Goal: Information Seeking & Learning: Check status

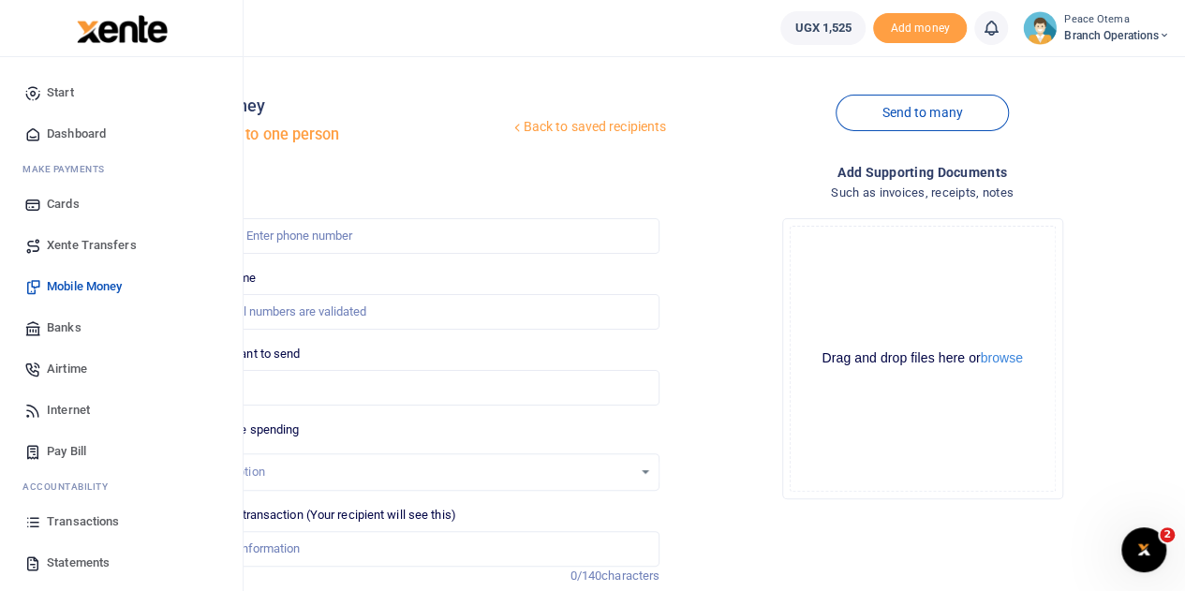
click at [84, 529] on span "Transactions" at bounding box center [83, 521] width 72 height 19
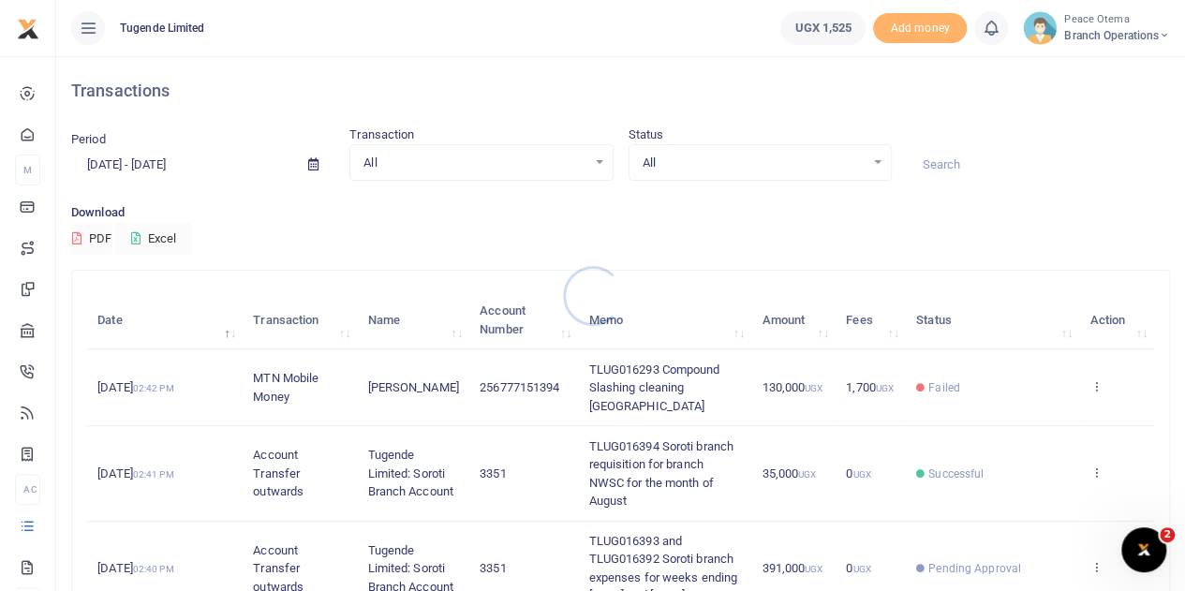
click at [942, 162] on div at bounding box center [592, 295] width 1185 height 591
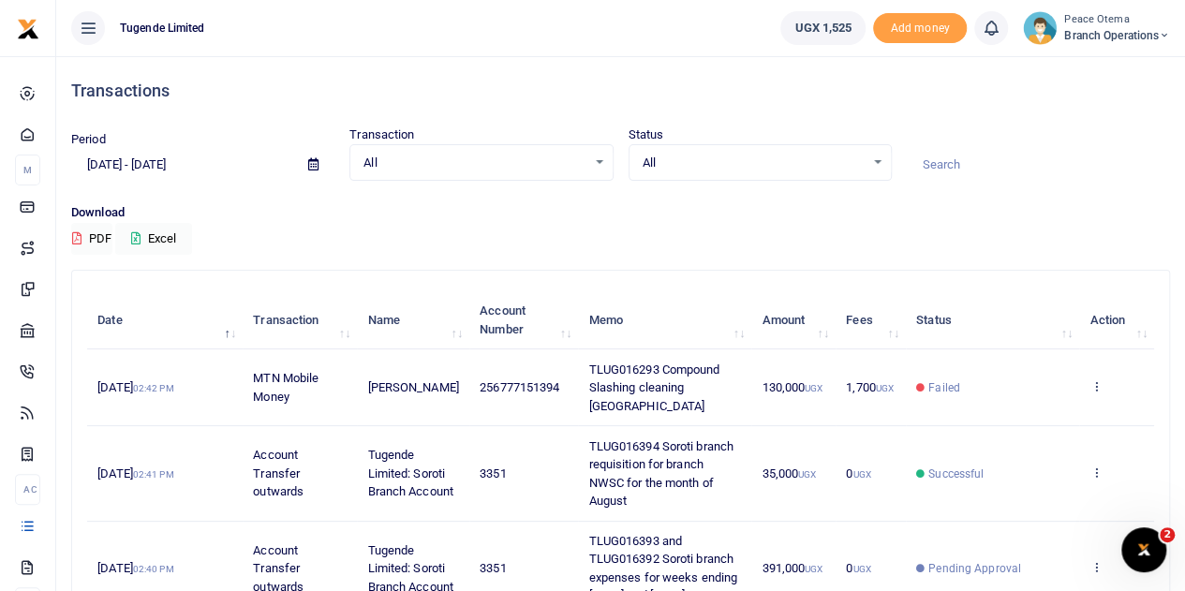
click at [942, 162] on input at bounding box center [1038, 165] width 263 height 32
paste input "TLUG-016100"
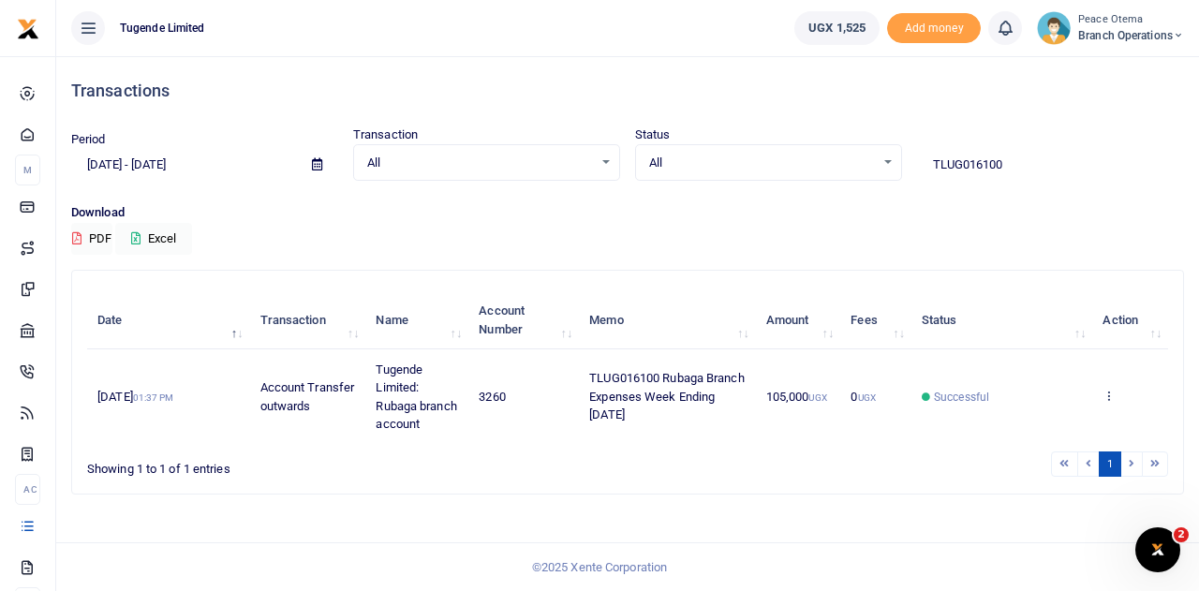
drag, startPoint x: 1021, startPoint y: 170, endPoint x: 878, endPoint y: 160, distance: 142.7
click at [878, 160] on div "Period [DATE] - [DATE] Transaction All Select an option... All Airtime Internet…" at bounding box center [628, 152] width 1128 height 55
paste input "-016245"
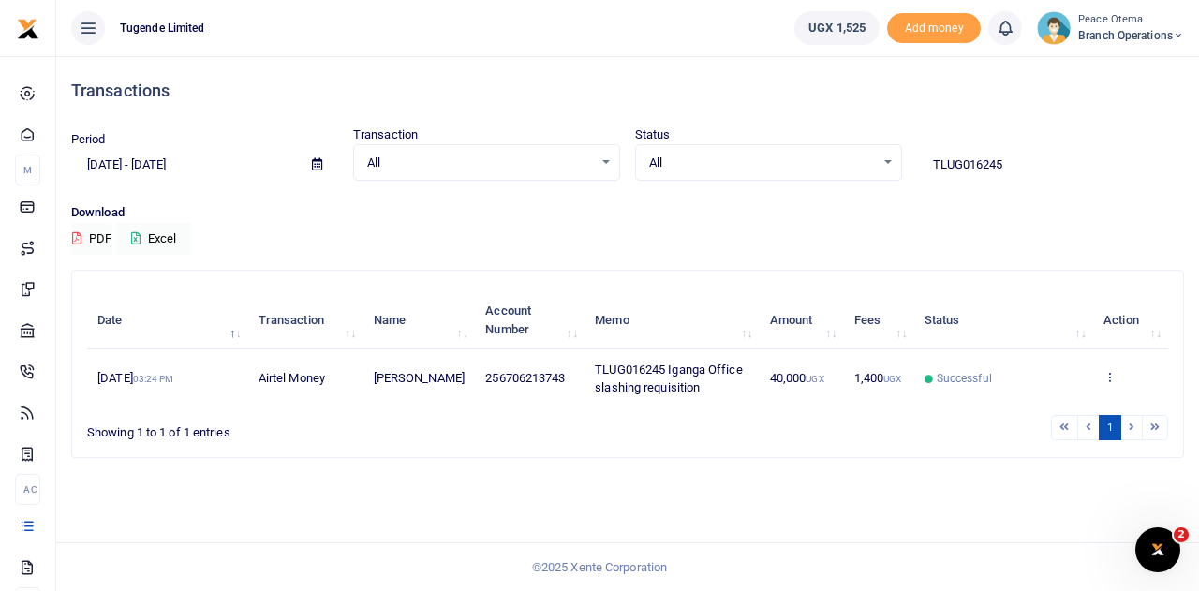
type input "TLUG016245"
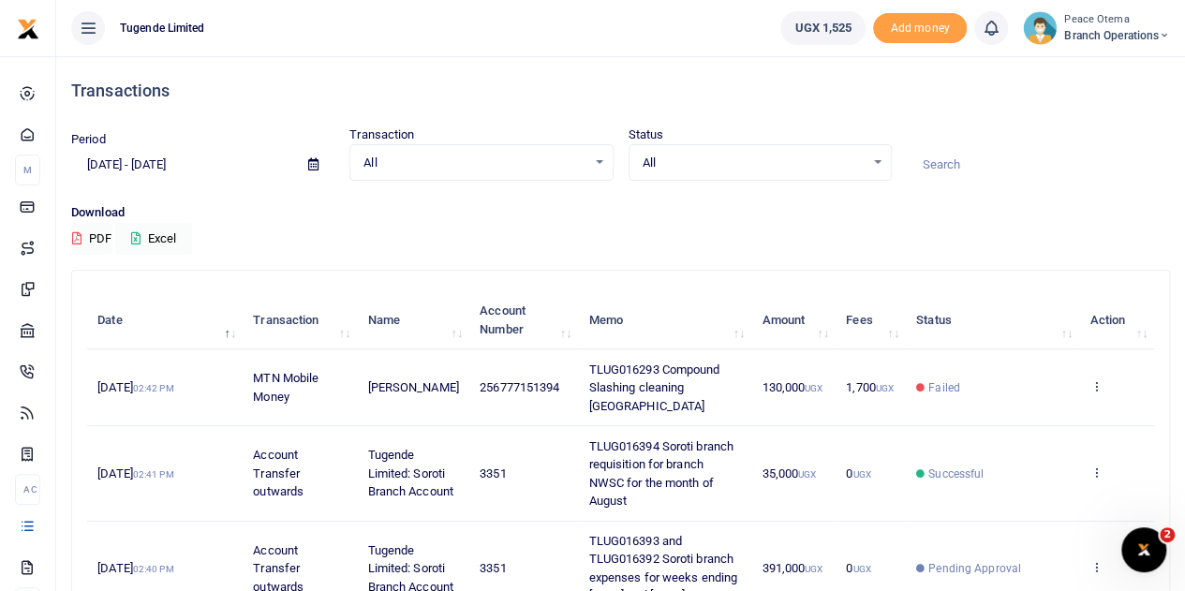
click at [914, 157] on input at bounding box center [1038, 165] width 263 height 32
paste input "TLUG-016329"
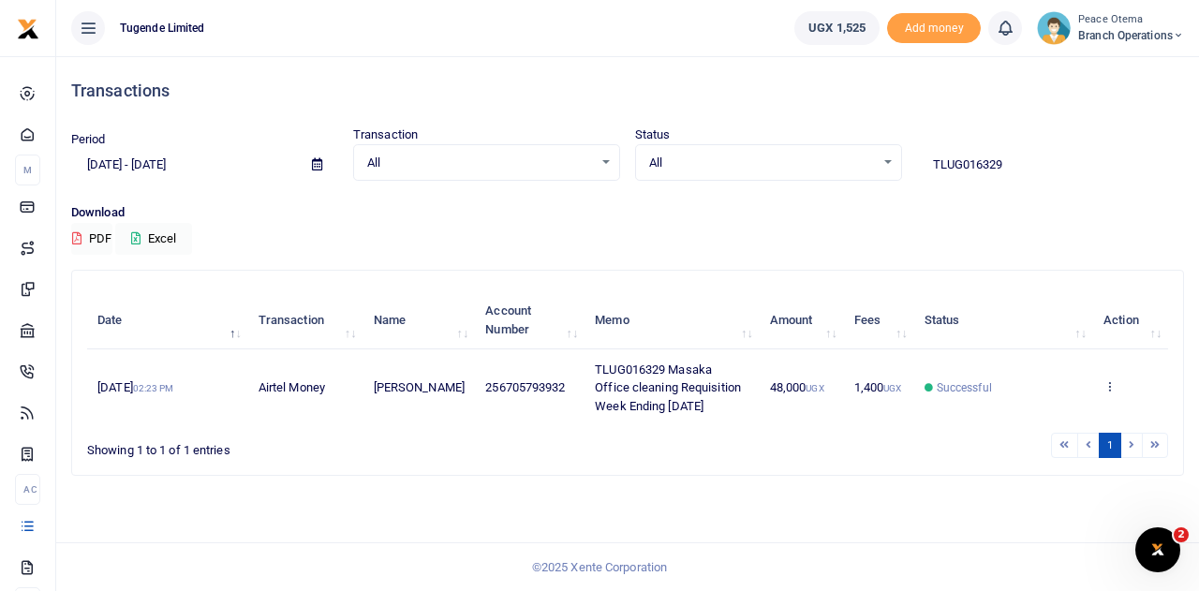
drag, startPoint x: 1024, startPoint y: 162, endPoint x: 871, endPoint y: 143, distance: 154.7
click at [871, 143] on div "Period [DATE] - [DATE] Transaction All Select an option... All Airtime Internet…" at bounding box center [628, 152] width 1128 height 55
paste input "-016293"
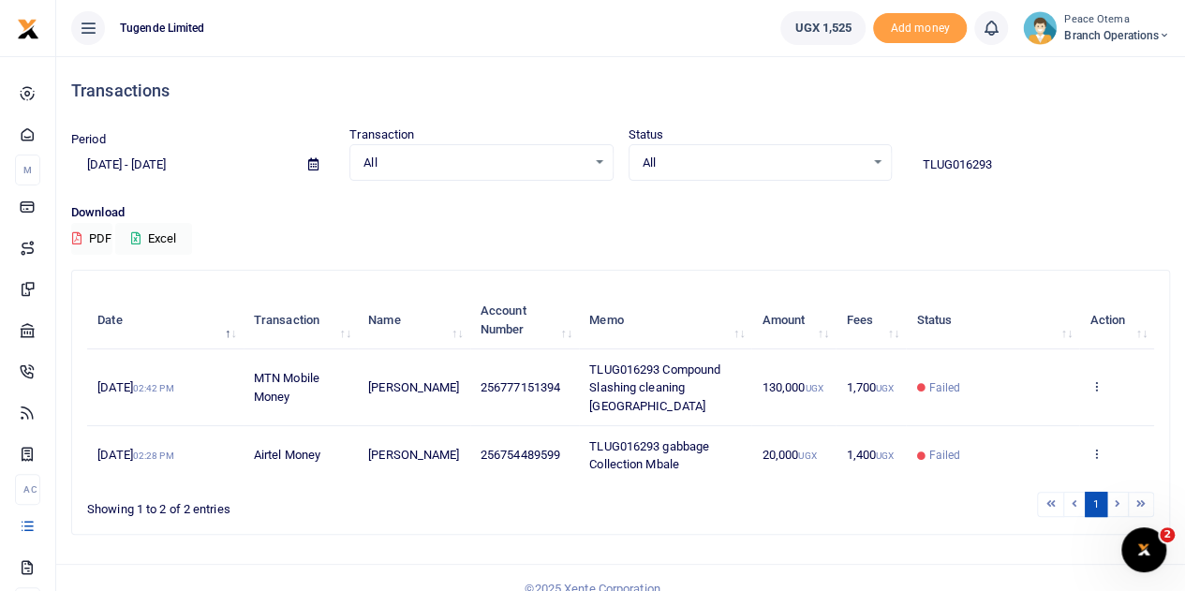
drag, startPoint x: 1004, startPoint y: 165, endPoint x: 798, endPoint y: 153, distance: 206.4
click at [798, 153] on div "Period [DATE] - [DATE] Transaction All Select an option... All Airtime Internet…" at bounding box center [620, 152] width 1113 height 55
paste input "-016136"
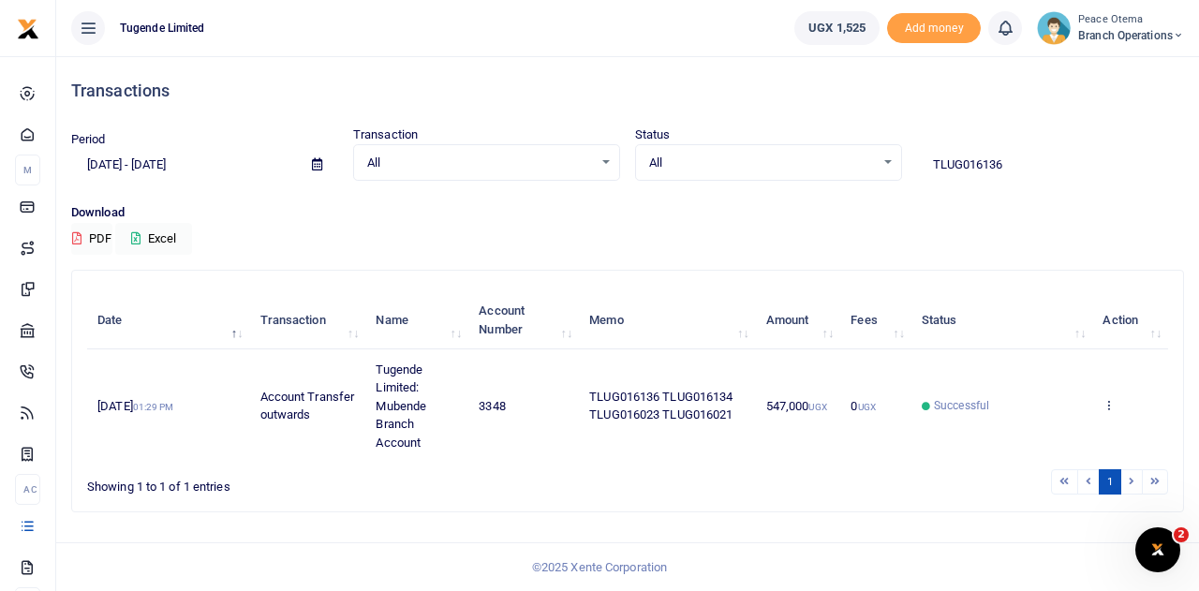
drag, startPoint x: 1021, startPoint y: 168, endPoint x: 845, endPoint y: 165, distance: 176.1
click at [845, 165] on div "Period [DATE] - [DATE] Transaction All Select an option... All Airtime Internet…" at bounding box center [628, 152] width 1128 height 55
paste input "-016199"
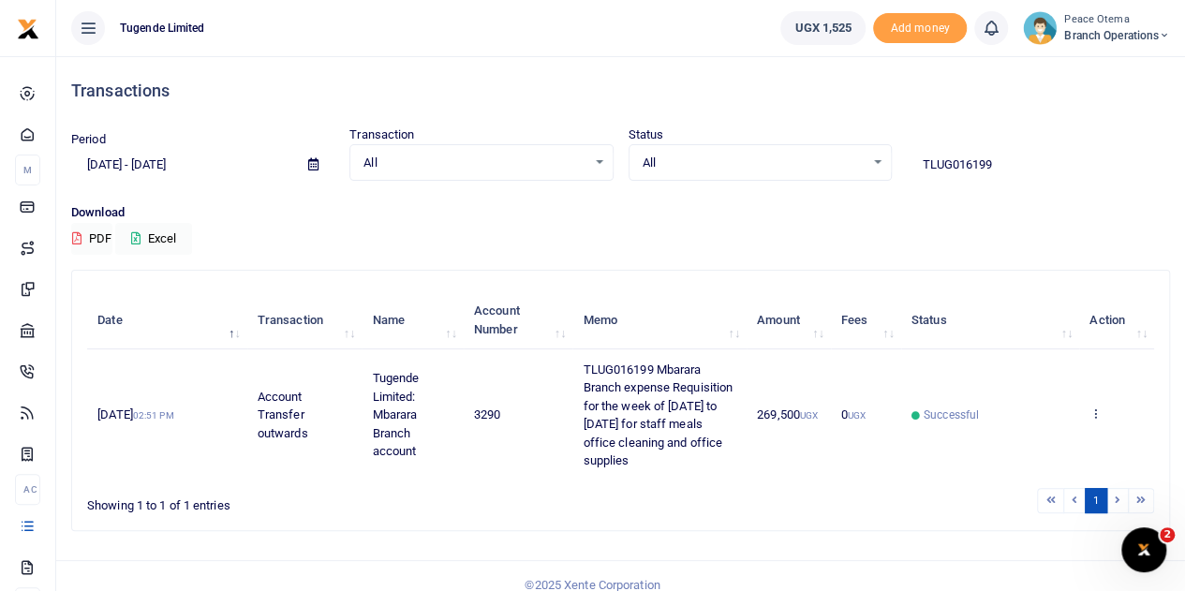
drag, startPoint x: 1002, startPoint y: 166, endPoint x: 824, endPoint y: 162, distance: 178.0
click at [824, 162] on div "Period [DATE] - [DATE] Transaction All Select an option... All Airtime Internet…" at bounding box center [620, 152] width 1113 height 55
paste input "-016260"
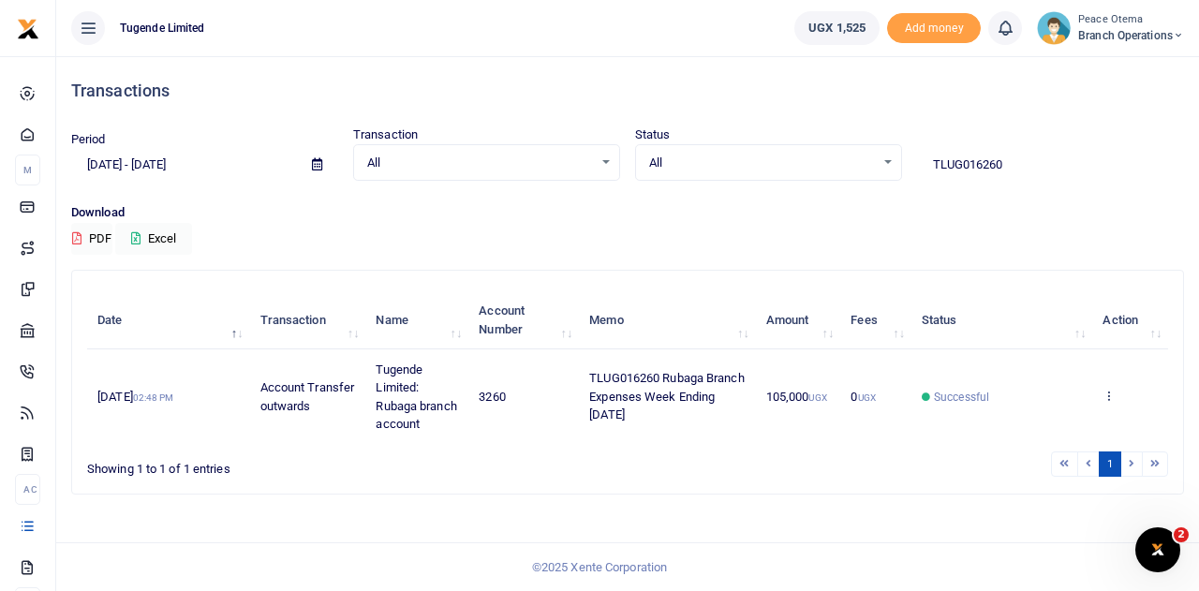
click at [1014, 171] on input "TLUG016260" at bounding box center [1050, 165] width 267 height 32
drag, startPoint x: 1014, startPoint y: 171, endPoint x: 871, endPoint y: 160, distance: 143.7
click at [871, 160] on div "Period [DATE] - [DATE] Transaction All Select an option... All Airtime Internet…" at bounding box center [628, 152] width 1128 height 55
paste input "-016332"
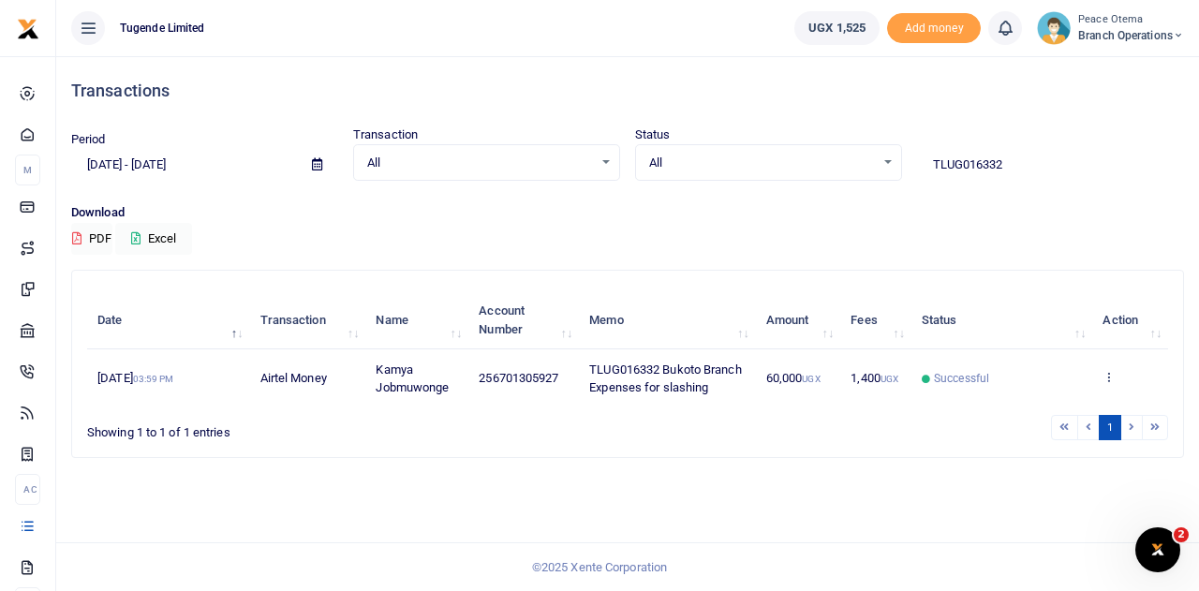
drag, startPoint x: 1030, startPoint y: 168, endPoint x: 783, endPoint y: 155, distance: 247.6
click at [783, 155] on div "Period [DATE] - [DATE] Transaction All Select an option... All Airtime Internet…" at bounding box center [628, 152] width 1128 height 55
paste input "-016331"
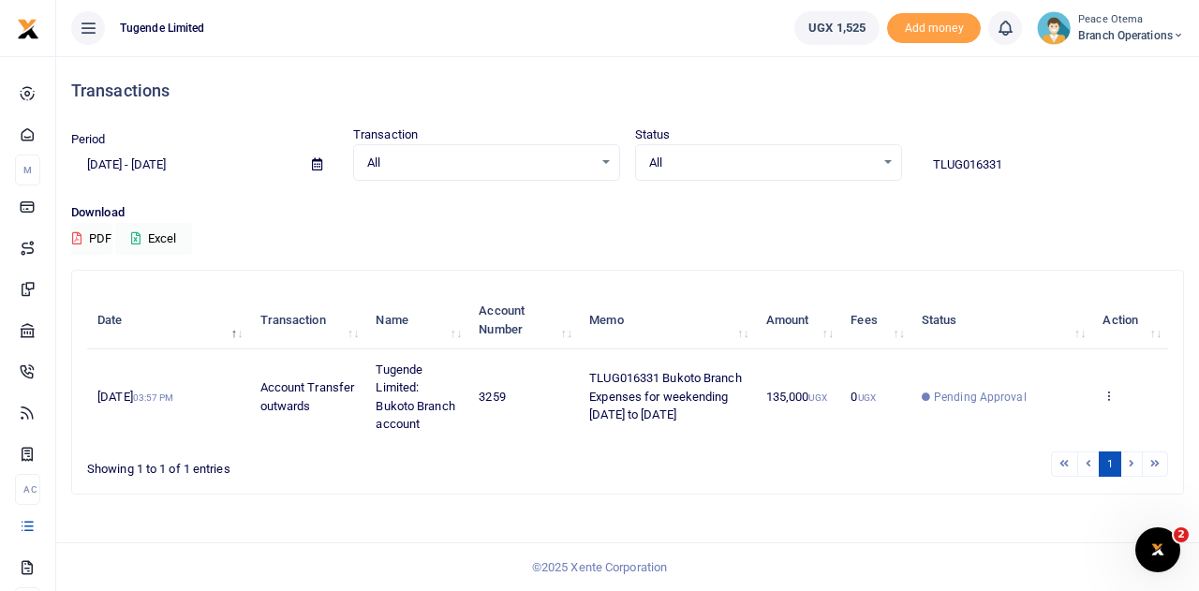
drag, startPoint x: 1043, startPoint y: 170, endPoint x: 798, endPoint y: 157, distance: 245.7
click at [798, 157] on div "Period [DATE] - [DATE] Transaction All Select an option... All Airtime Internet…" at bounding box center [628, 152] width 1128 height 55
paste input "-016377"
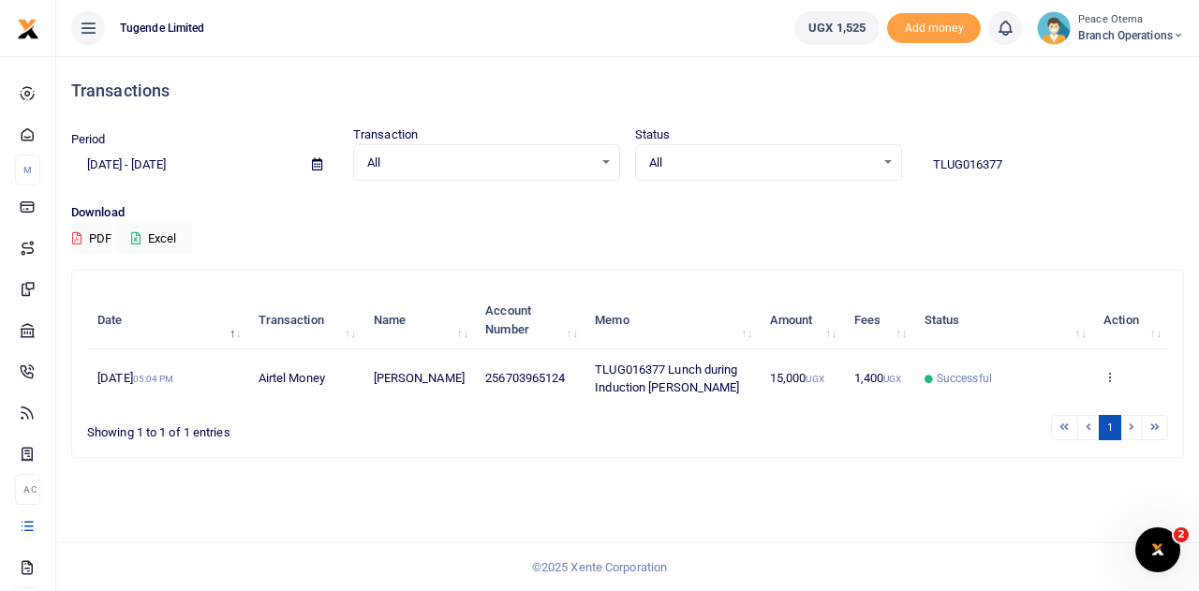
drag, startPoint x: 1009, startPoint y: 171, endPoint x: 840, endPoint y: 160, distance: 168.9
click at [840, 160] on div "Period [DATE] - [DATE] Transaction All Select an option... All Airtime Internet…" at bounding box center [628, 152] width 1128 height 55
paste input "-016344"
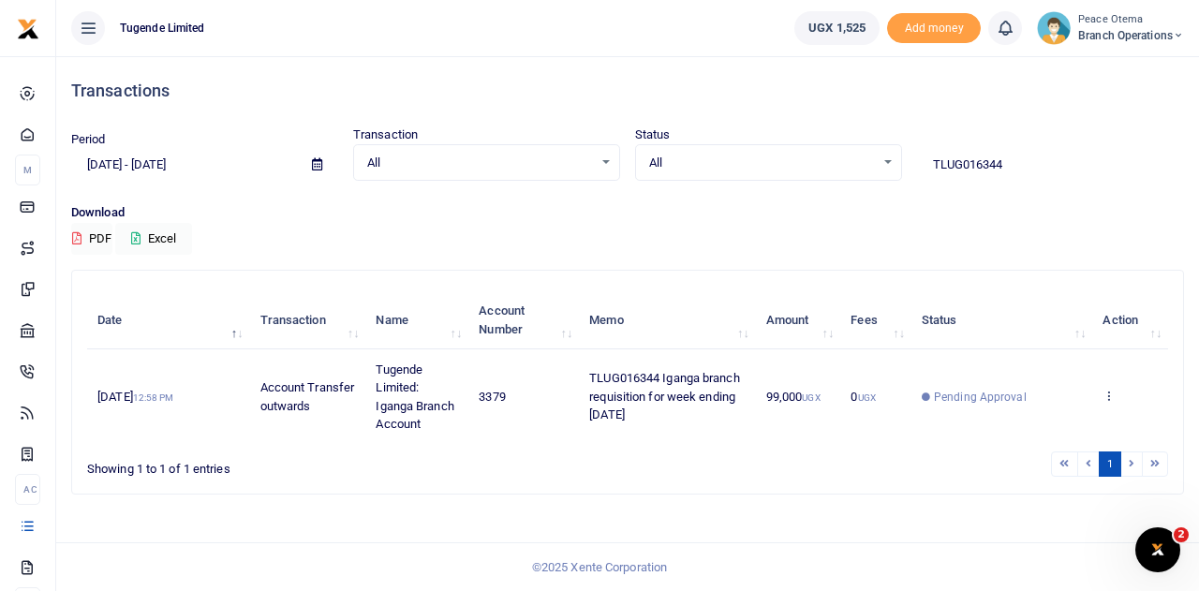
drag, startPoint x: 1007, startPoint y: 165, endPoint x: 828, endPoint y: 167, distance: 178.9
click at [828, 167] on div "Period [DATE] - [DATE] Transaction All Select an option... All Airtime Internet…" at bounding box center [628, 152] width 1128 height 55
paste input "-016343"
type input "TLUG016343"
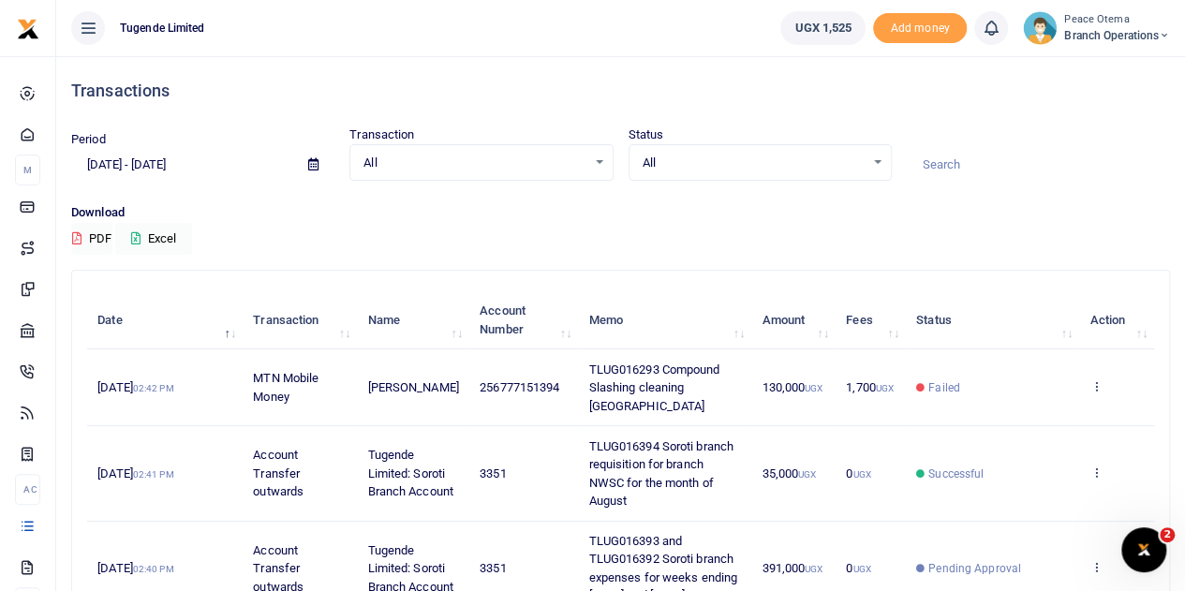
click at [949, 156] on input at bounding box center [1038, 165] width 263 height 32
paste input "TLUG-016325"
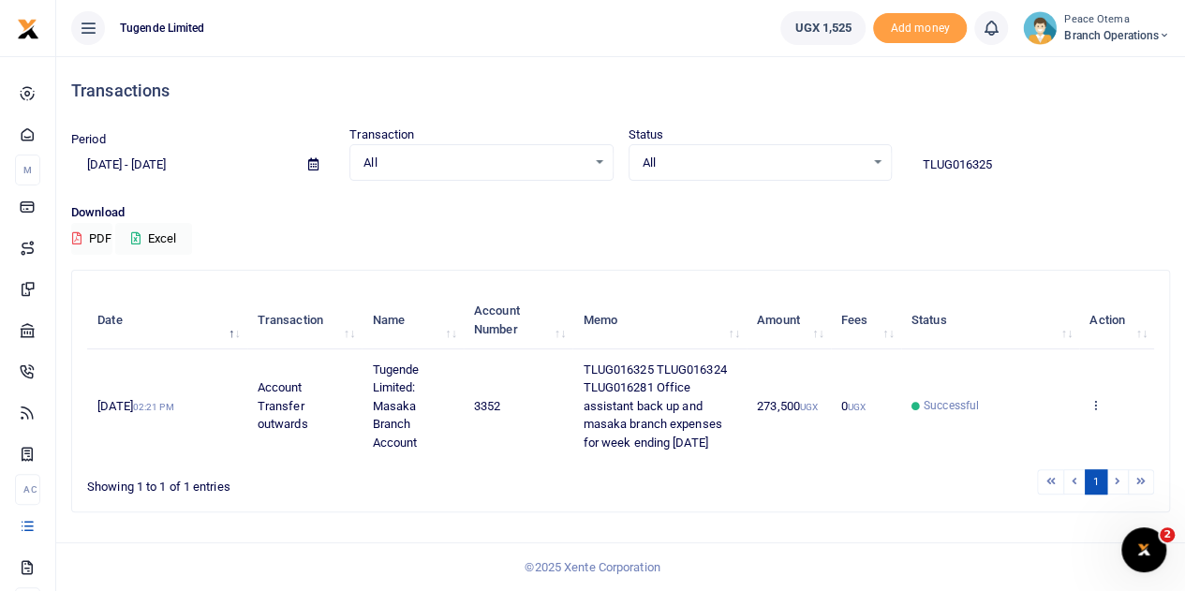
drag, startPoint x: 1007, startPoint y: 162, endPoint x: 823, endPoint y: 170, distance: 183.7
click at [823, 170] on div "Period [DATE] - [DATE] Transaction All Select an option... All Airtime Internet…" at bounding box center [620, 152] width 1113 height 55
paste input "-016380"
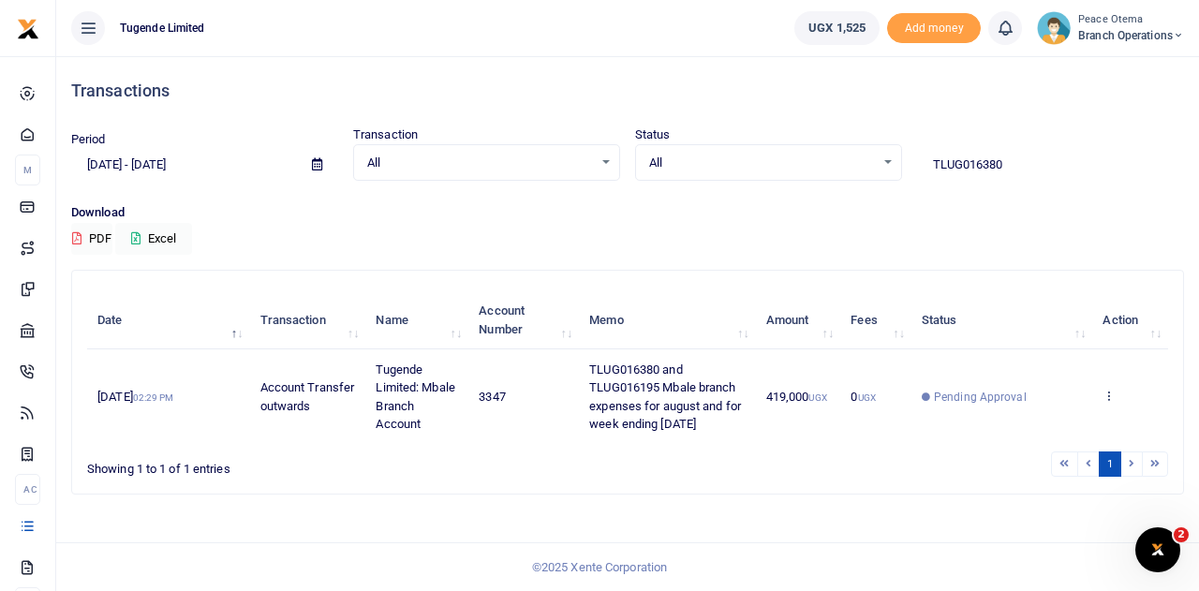
drag, startPoint x: 1022, startPoint y: 170, endPoint x: 794, endPoint y: 173, distance: 227.6
click at [794, 173] on div "Period [DATE] - [DATE] Transaction All Select an option... All Airtime Internet…" at bounding box center [628, 152] width 1128 height 55
paste input "-016334"
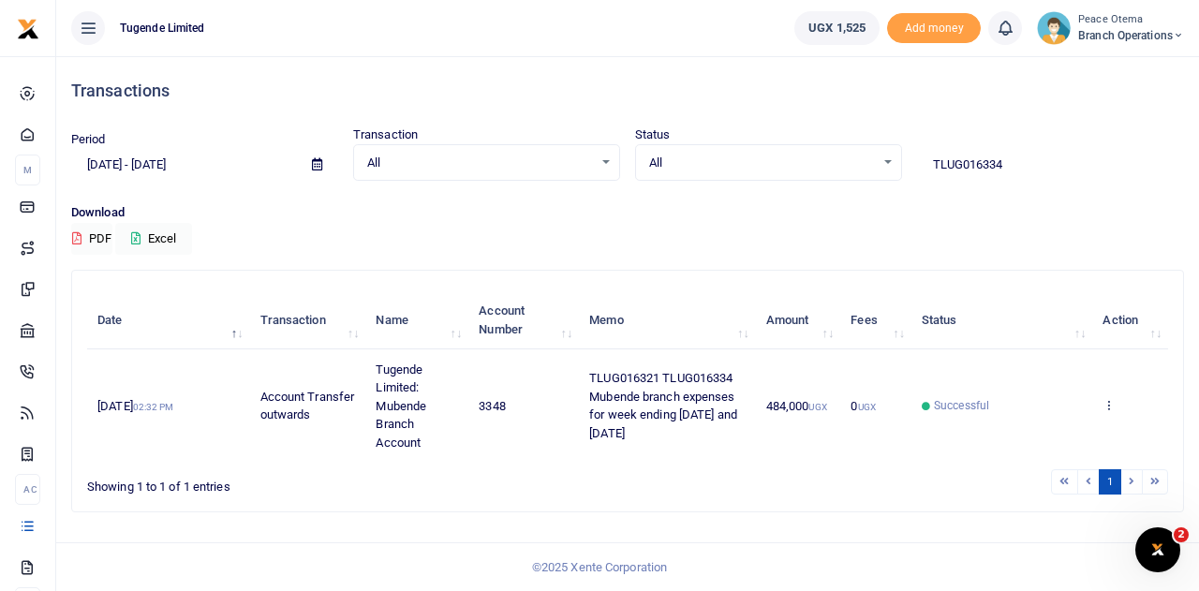
drag, startPoint x: 1019, startPoint y: 171, endPoint x: 813, endPoint y: 156, distance: 206.6
click at [813, 156] on div "Period [DATE] - [DATE] Transaction All Select an option... All Airtime Internet…" at bounding box center [628, 152] width 1128 height 55
paste input "-016339"
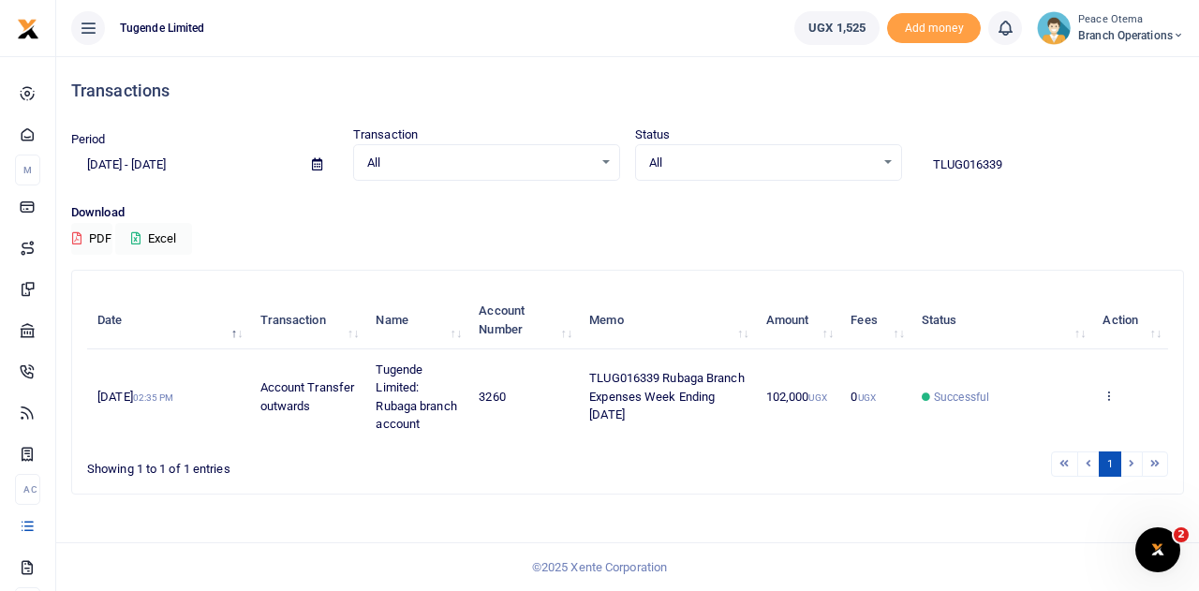
drag, startPoint x: 1004, startPoint y: 169, endPoint x: 828, endPoint y: 156, distance: 176.5
click at [828, 156] on div "Period [DATE] - [DATE] Transaction All Select an option... All Airtime Internet…" at bounding box center [628, 152] width 1128 height 55
paste input "-016381"
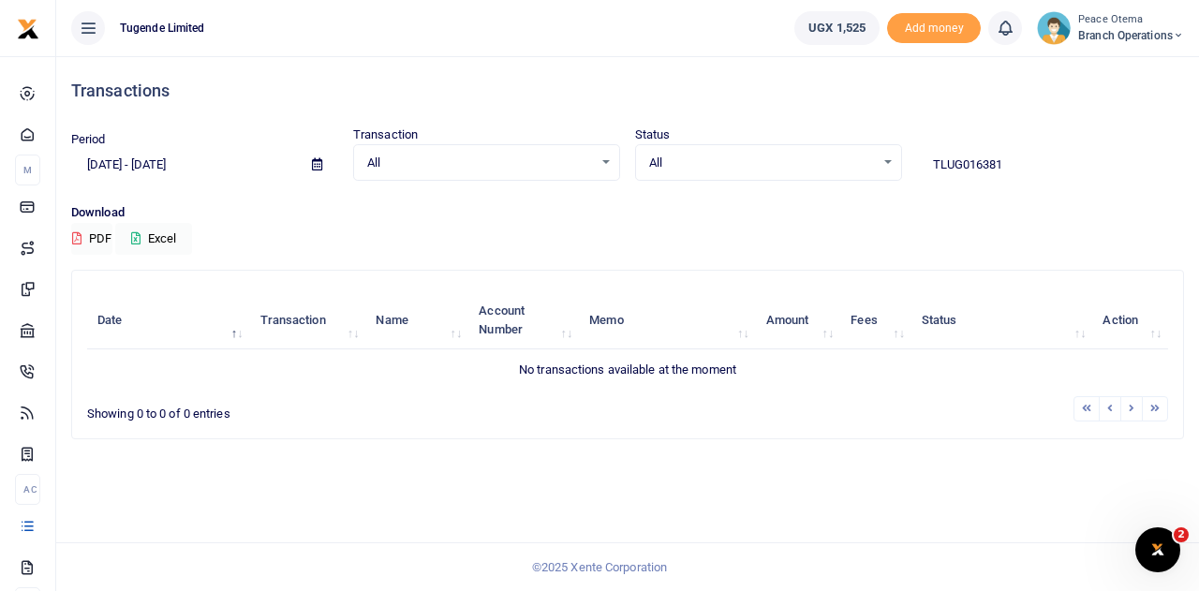
drag, startPoint x: 1028, startPoint y: 177, endPoint x: 766, endPoint y: 169, distance: 262.3
click at [766, 169] on div "Period [DATE] - [DATE] Transaction All Select an option... All Airtime Internet…" at bounding box center [628, 152] width 1128 height 55
paste input "-016337"
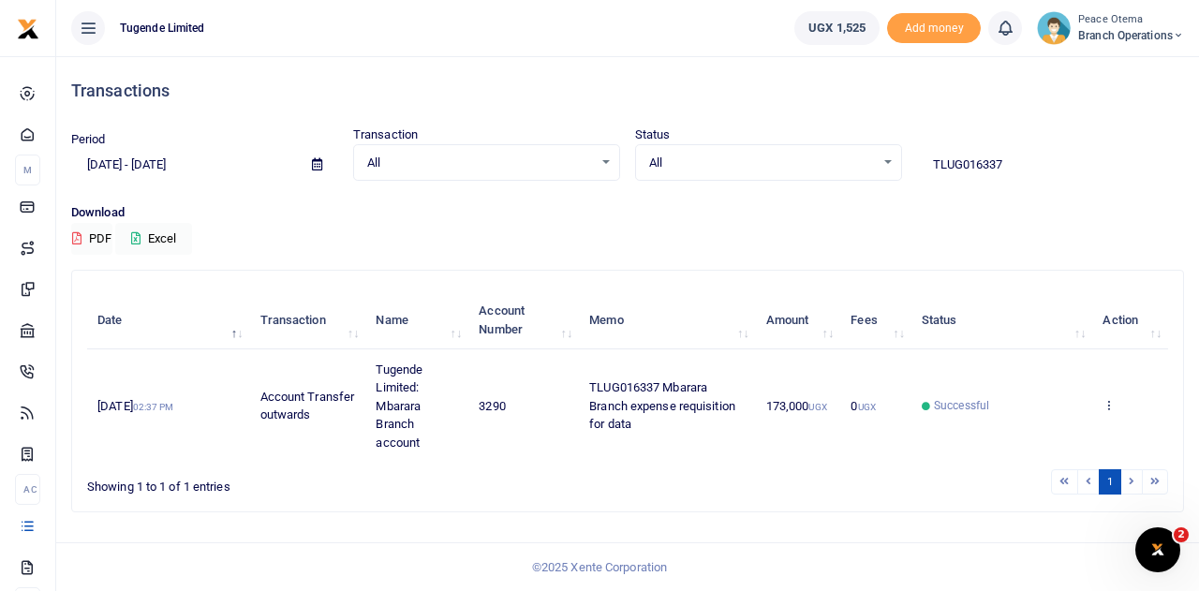
drag, startPoint x: 1032, startPoint y: 160, endPoint x: 818, endPoint y: 162, distance: 214.5
click at [818, 162] on div "Period [DATE] - [DATE] Transaction All Select an option... All Airtime Internet…" at bounding box center [628, 152] width 1128 height 55
paste input "-016336"
drag, startPoint x: 1027, startPoint y: 168, endPoint x: 773, endPoint y: 146, distance: 255.6
click at [773, 146] on div "Period [DATE] - [DATE] Transaction All Select an option... All Airtime Internet…" at bounding box center [628, 152] width 1128 height 55
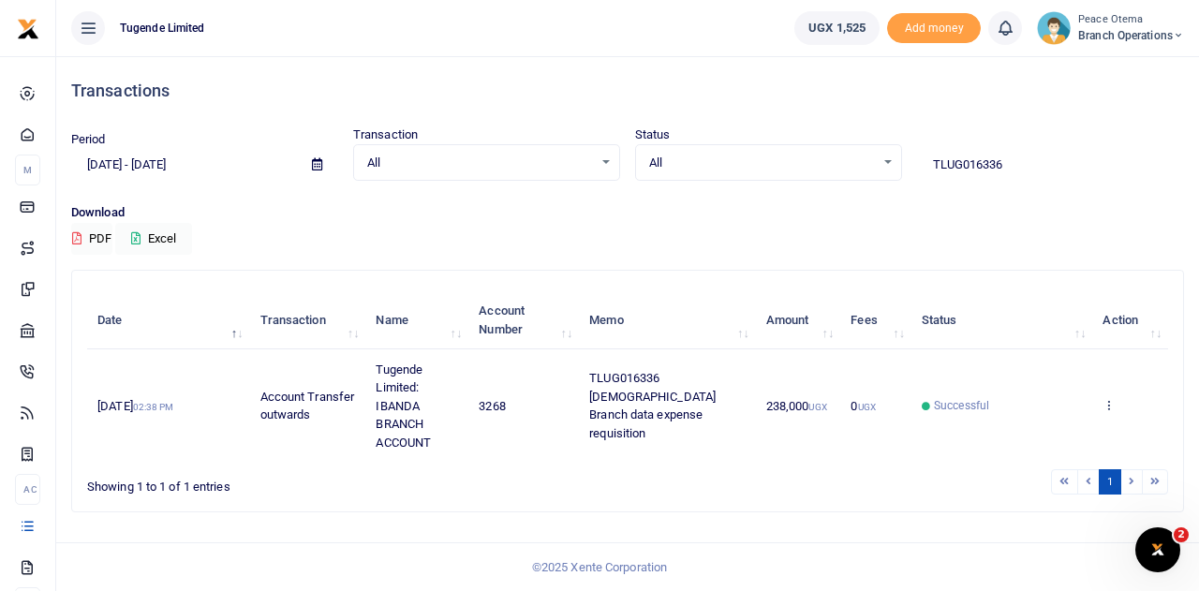
paste input "-016394"
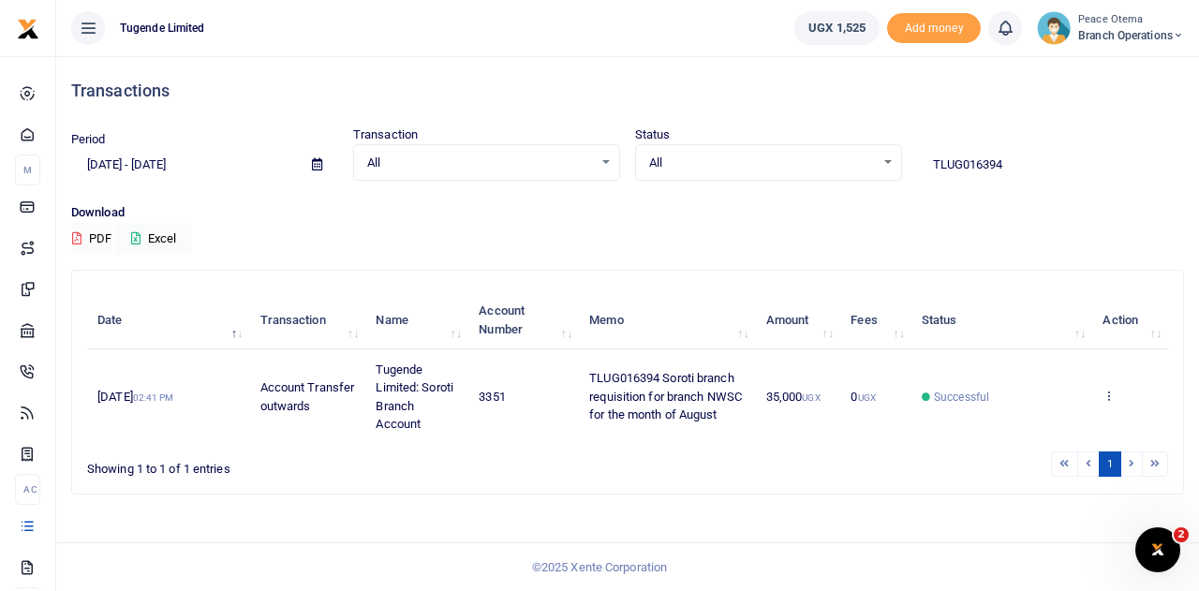
drag, startPoint x: 1030, startPoint y: 177, endPoint x: 802, endPoint y: 166, distance: 228.8
click at [802, 166] on div "Period [DATE] - [DATE] Transaction All Select an option... All Airtime Internet…" at bounding box center [628, 152] width 1128 height 55
paste input "-016393"
type input "TLUG016393"
